Goal: Navigation & Orientation: Find specific page/section

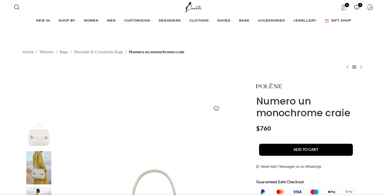
click at [338, 18] on link "GIFT SHOP" at bounding box center [337, 20] width 26 height 11
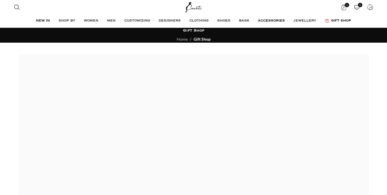
click at [268, 21] on span "ACCESSORIES" at bounding box center [271, 21] width 27 height 5
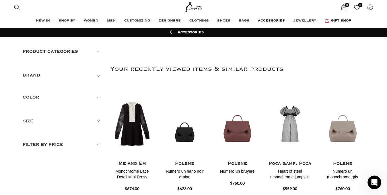
click at [342, 19] on span "GIFT SHOP" at bounding box center [341, 21] width 20 height 5
